Goal: Transaction & Acquisition: Purchase product/service

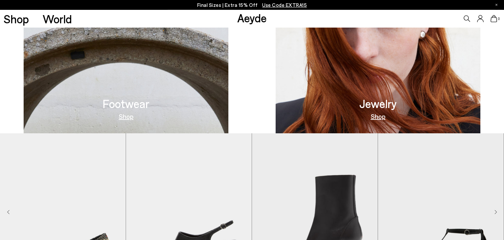
scroll to position [312, 0]
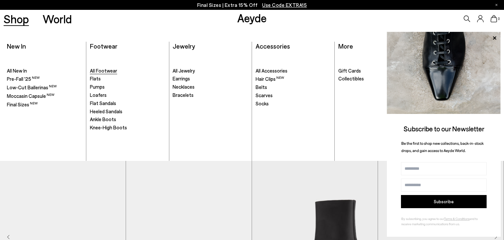
click at [97, 71] on span "All Footwear" at bounding box center [103, 71] width 27 height 6
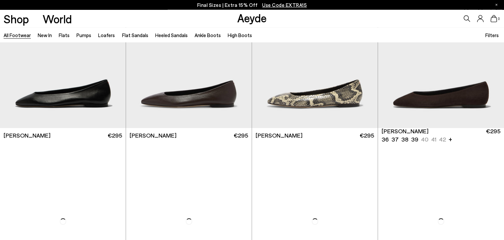
scroll to position [1143, 0]
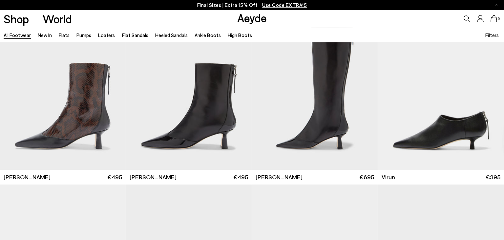
scroll to position [2094, 0]
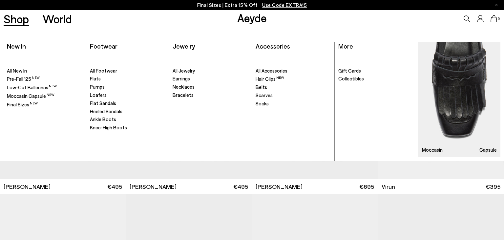
click at [111, 130] on span "Knee-High Boots" at bounding box center [108, 127] width 37 height 6
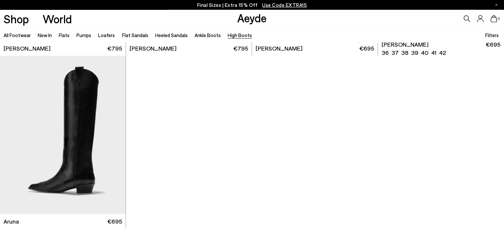
scroll to position [346, 0]
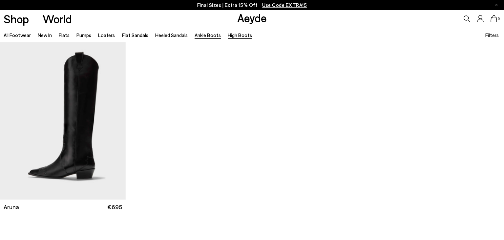
click at [204, 35] on link "Ankle Boots" at bounding box center [207, 35] width 26 height 6
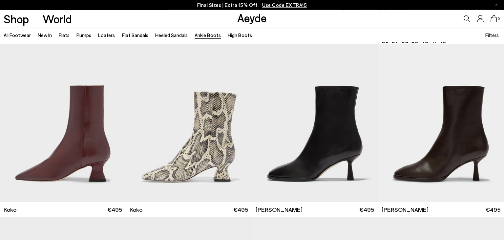
scroll to position [346, 0]
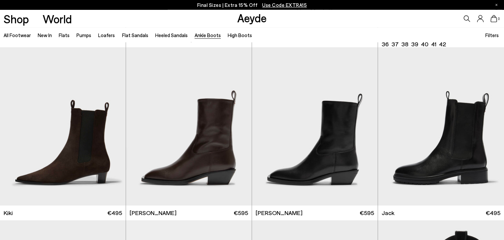
scroll to position [1039, 0]
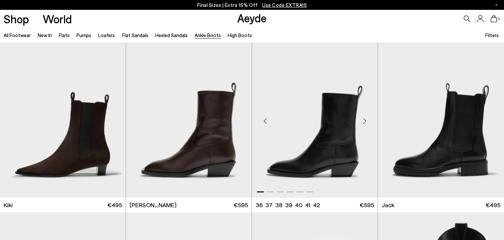
click at [323, 142] on img "1 / 6" at bounding box center [315, 118] width 126 height 158
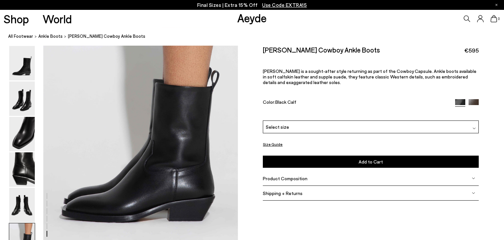
scroll to position [1358, 0]
